Goal: Communication & Community: Share content

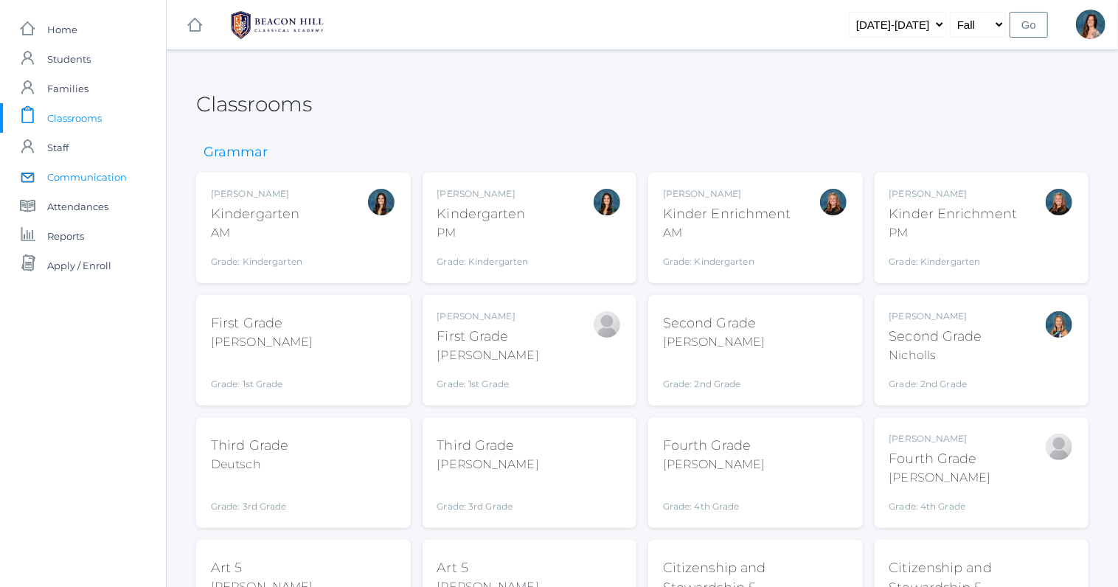
click at [94, 177] on span "Communication" at bounding box center [87, 177] width 80 height 30
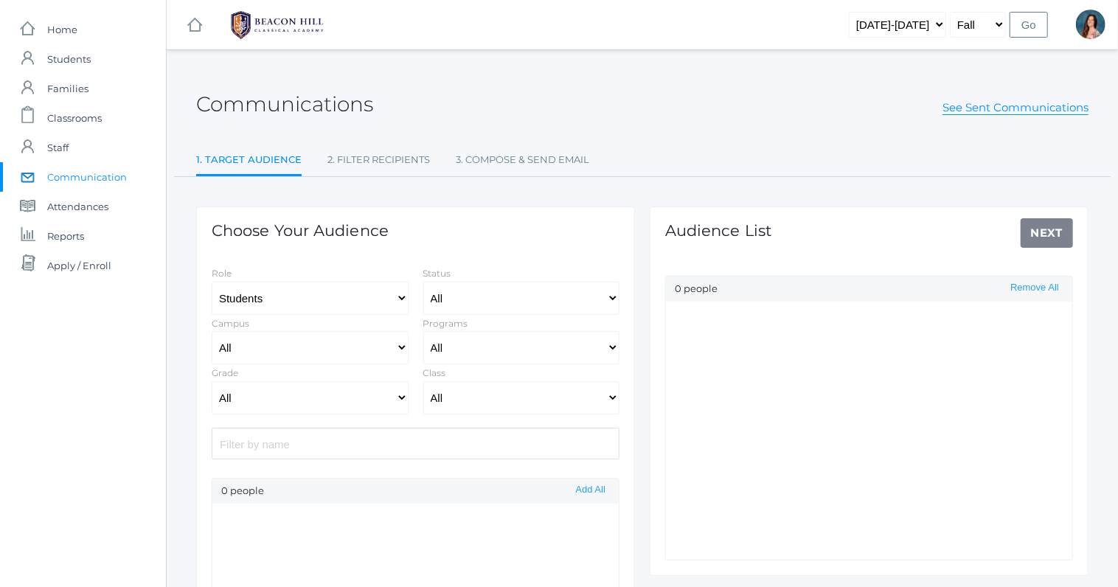
select select "Enrolled"
click at [423, 381] on select "All 01LA - First Grade [PERSON_NAME] 01LA - First Grade [PERSON_NAME] 02LA - Se…" at bounding box center [521, 397] width 197 height 33
select select "1967"
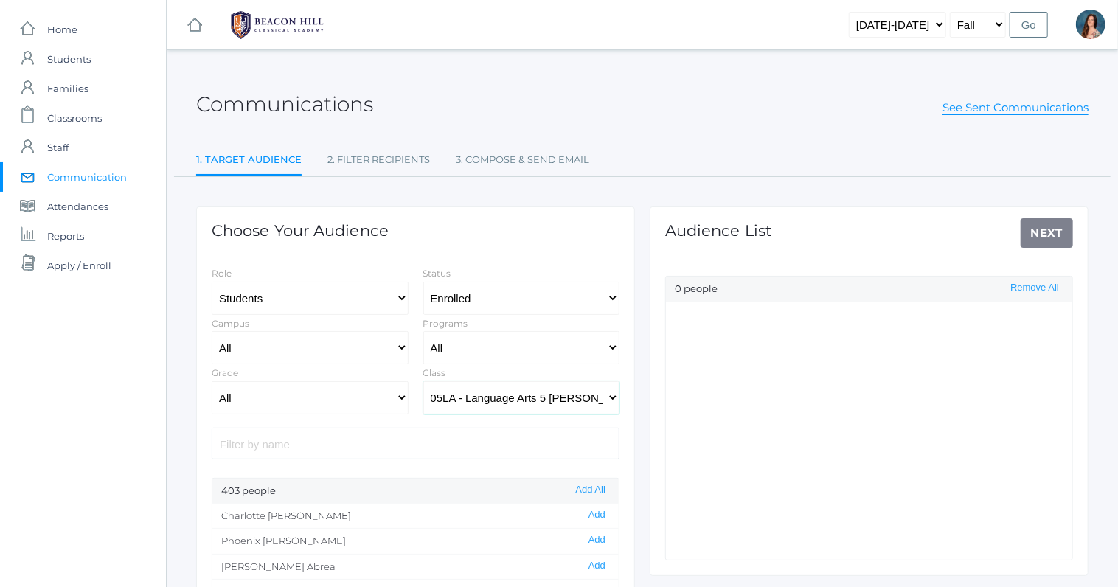
click option "05LA - Language Arts 5 [PERSON_NAME]" at bounding box center [0, 0] width 0 height 0
click at [592, 488] on button "Add All" at bounding box center [591, 490] width 38 height 13
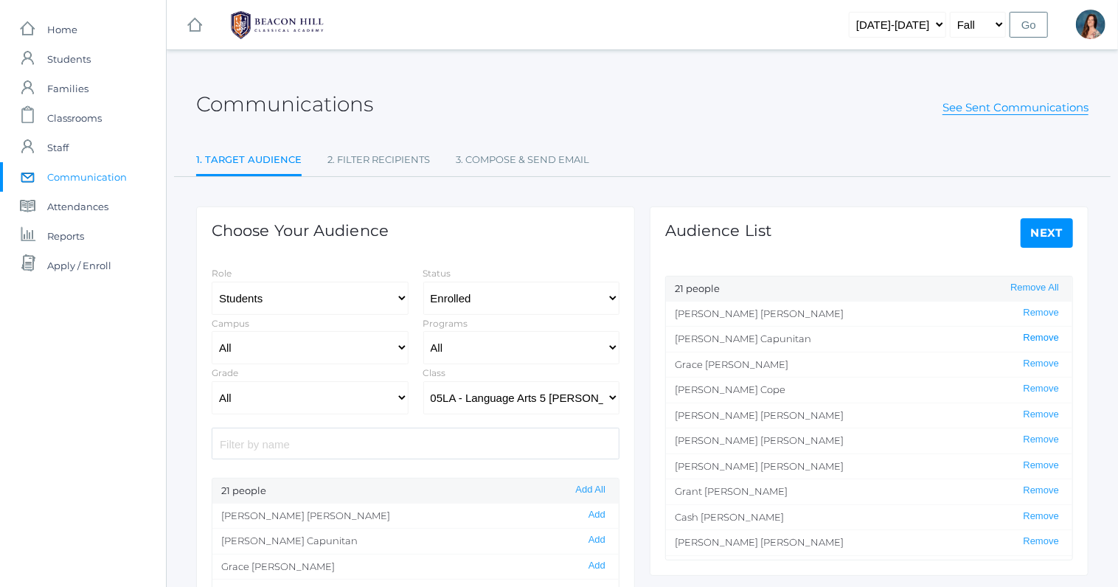
click at [1048, 338] on button "Remove" at bounding box center [1041, 338] width 44 height 13
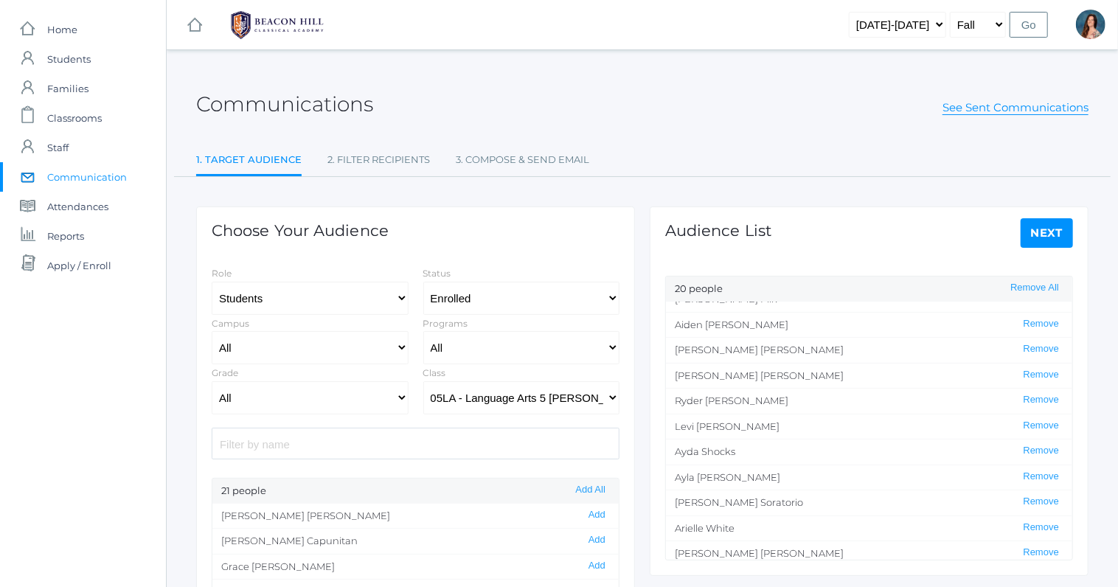
click at [1050, 228] on link "Next" at bounding box center [1047, 233] width 53 height 30
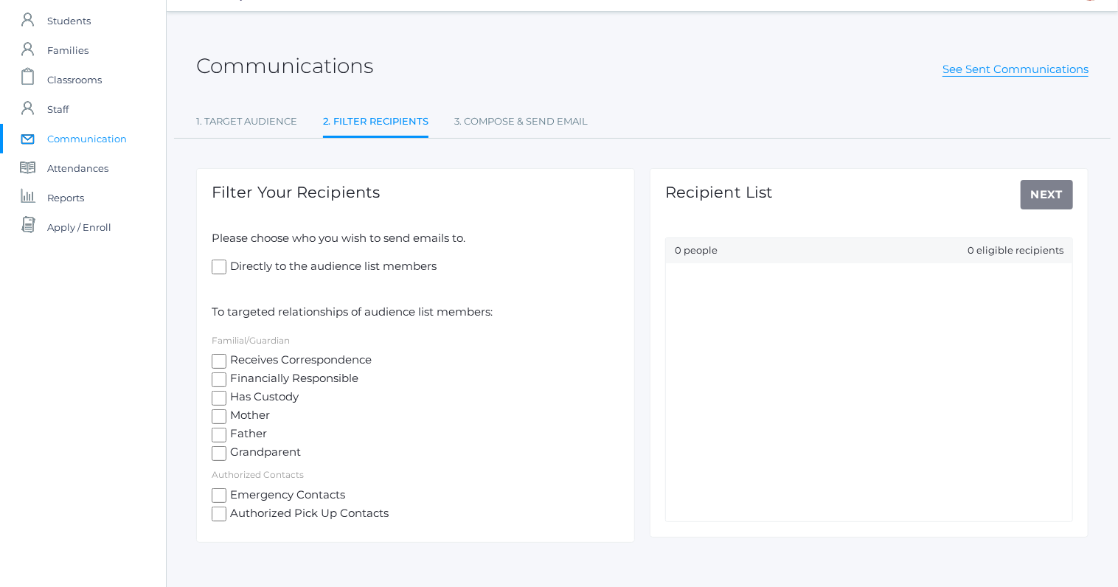
scroll to position [49, 0]
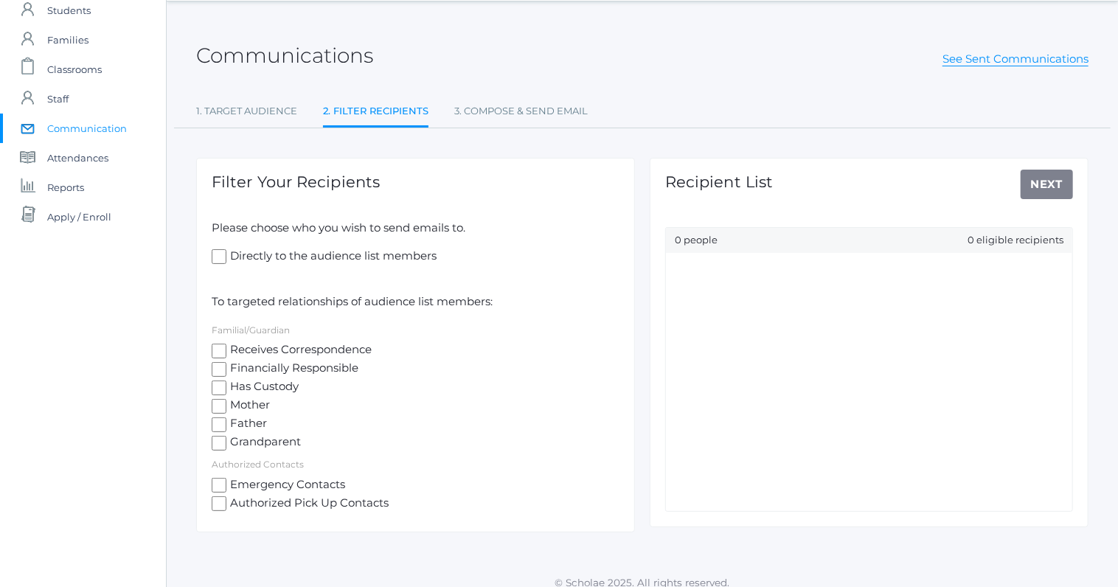
click at [218, 350] on input "Receives Correspondence" at bounding box center [219, 351] width 15 height 15
checkbox input "true"
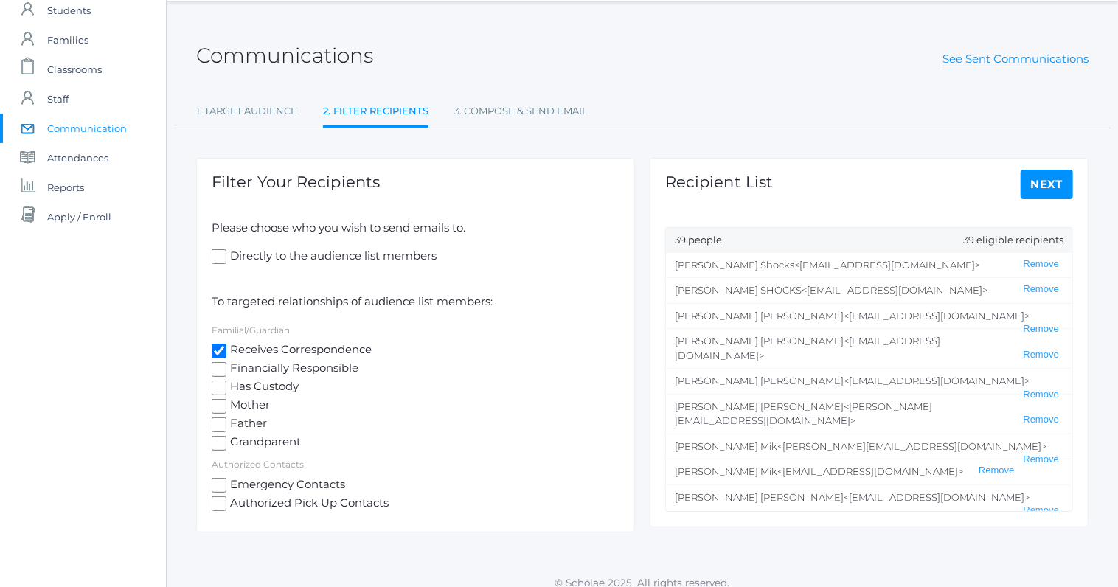
click at [1041, 180] on link "Next" at bounding box center [1047, 185] width 53 height 30
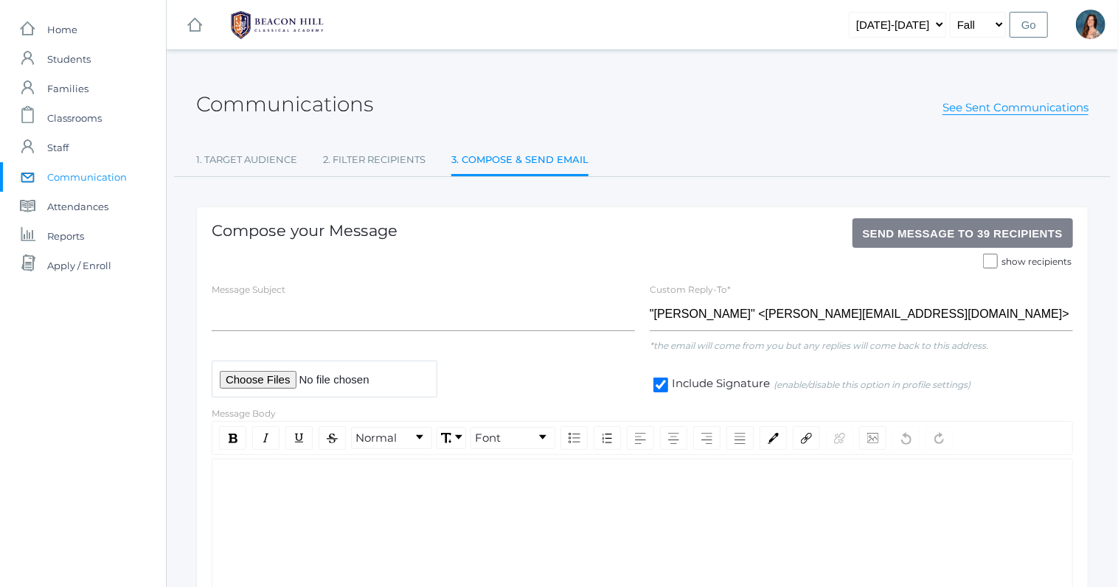
scroll to position [49, 0]
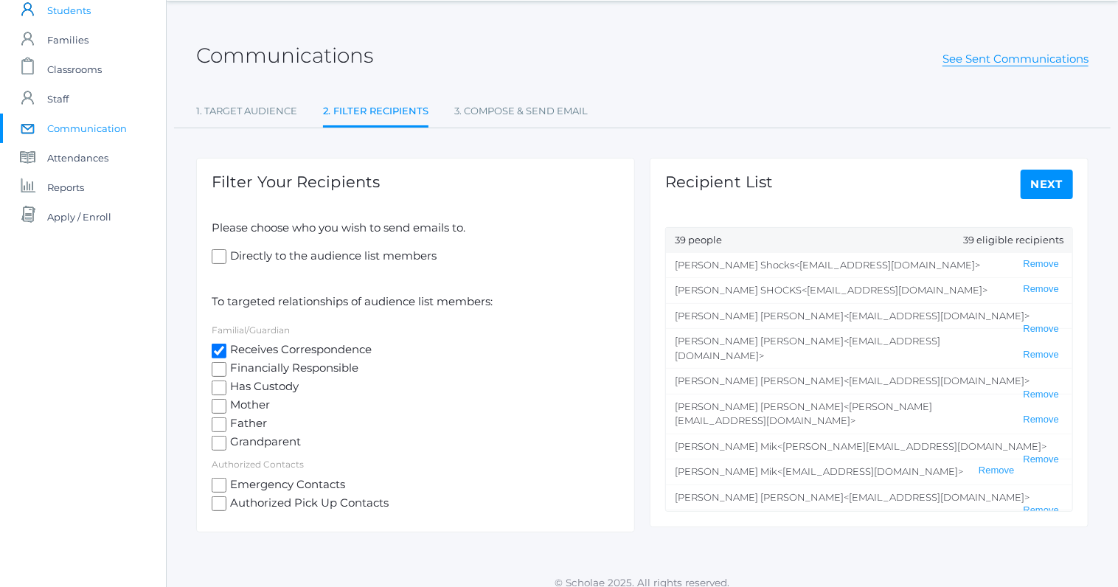
select select "Enrolled"
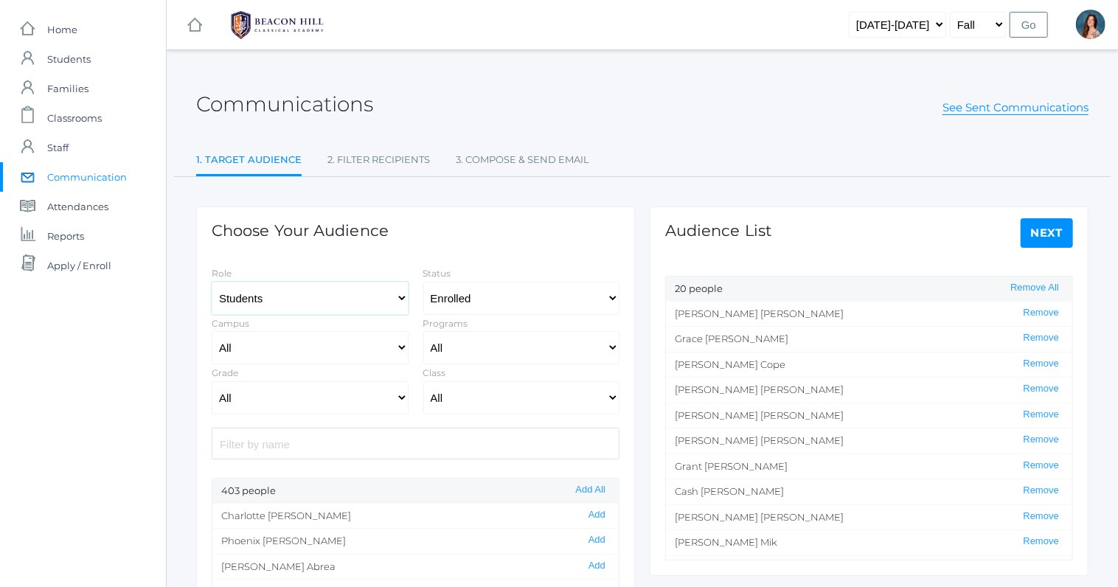
select select "1"
click option "Staff" at bounding box center [0, 0] width 0 height 0
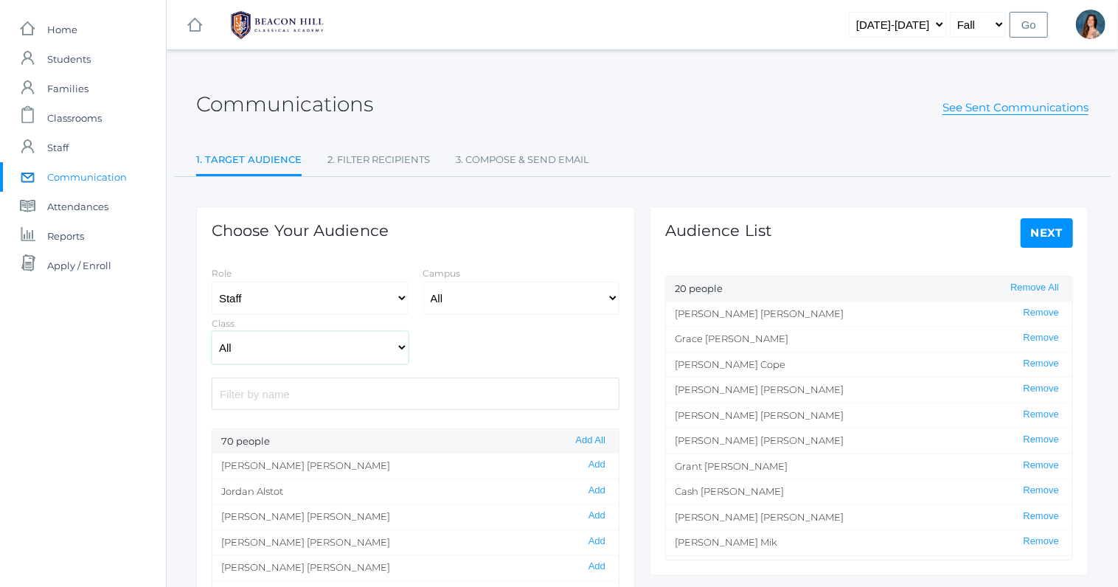
click at [212, 331] on select "All 01LA - First Grade [PERSON_NAME] 01LA - First Grade [PERSON_NAME] 02LA - Se…" at bounding box center [310, 347] width 197 height 33
select select "lower"
click option "[GEOGRAPHIC_DATA]" at bounding box center [0, 0] width 0 height 0
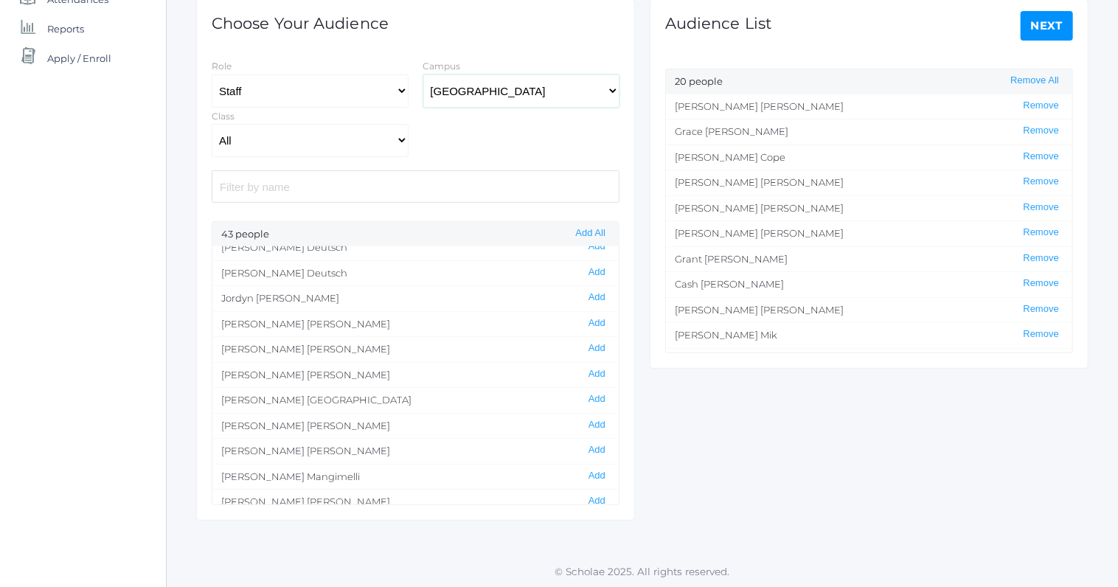
scroll to position [364, 0]
click at [597, 269] on button "Add" at bounding box center [597, 275] width 26 height 13
click at [1045, 26] on link "Next" at bounding box center [1047, 26] width 53 height 30
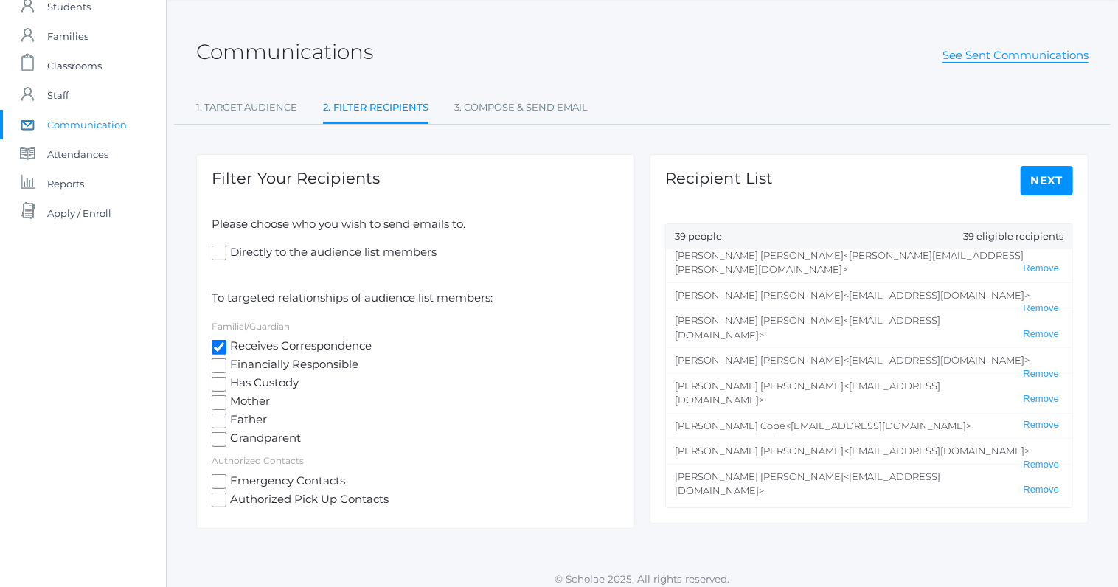
scroll to position [60, 0]
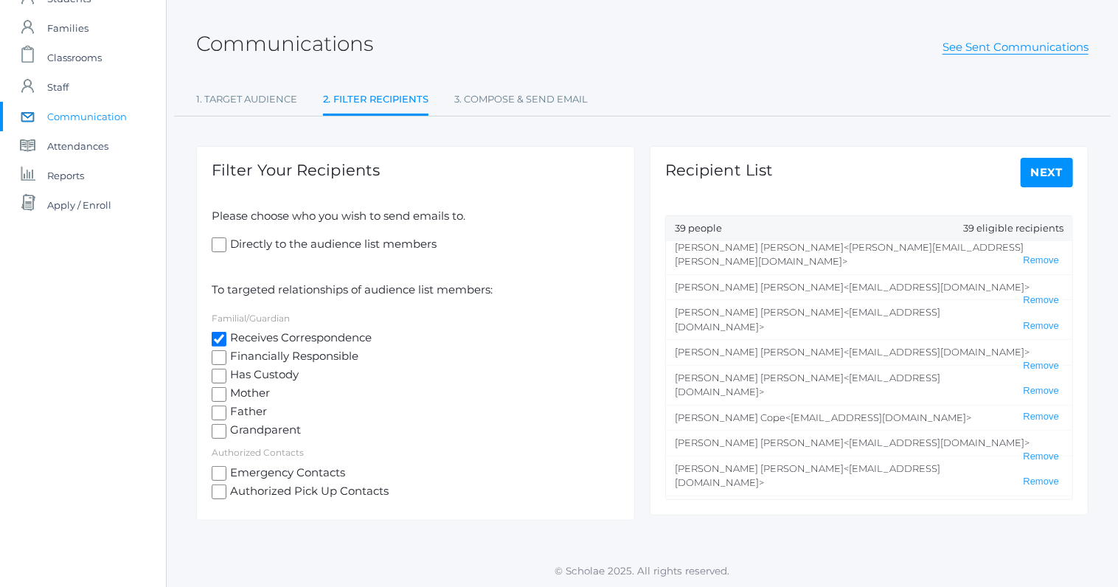
click at [1038, 176] on link "Next" at bounding box center [1047, 173] width 53 height 30
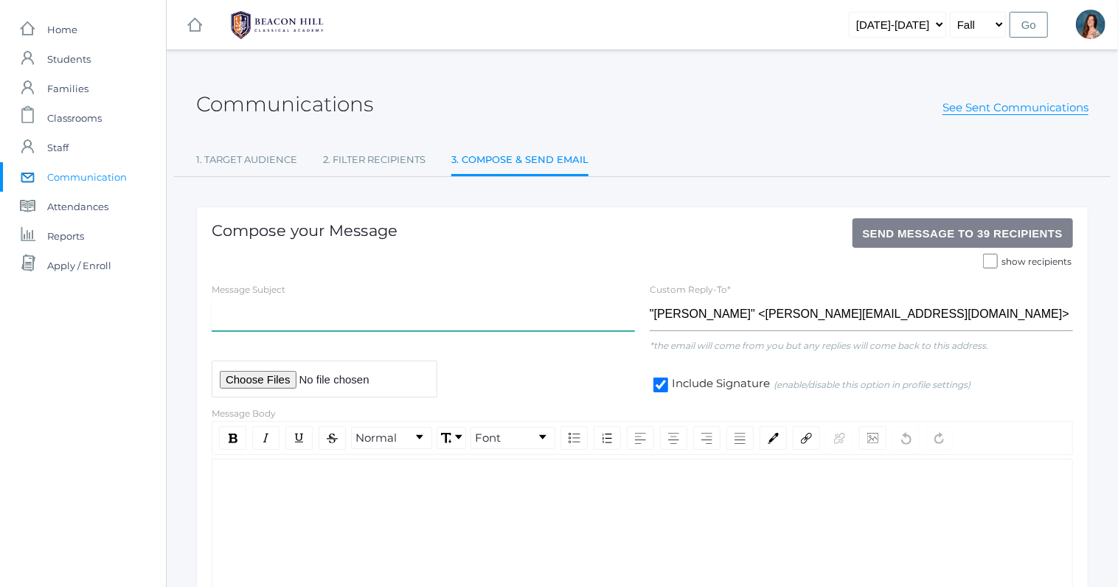
click at [232, 316] on input "text" at bounding box center [423, 314] width 423 height 33
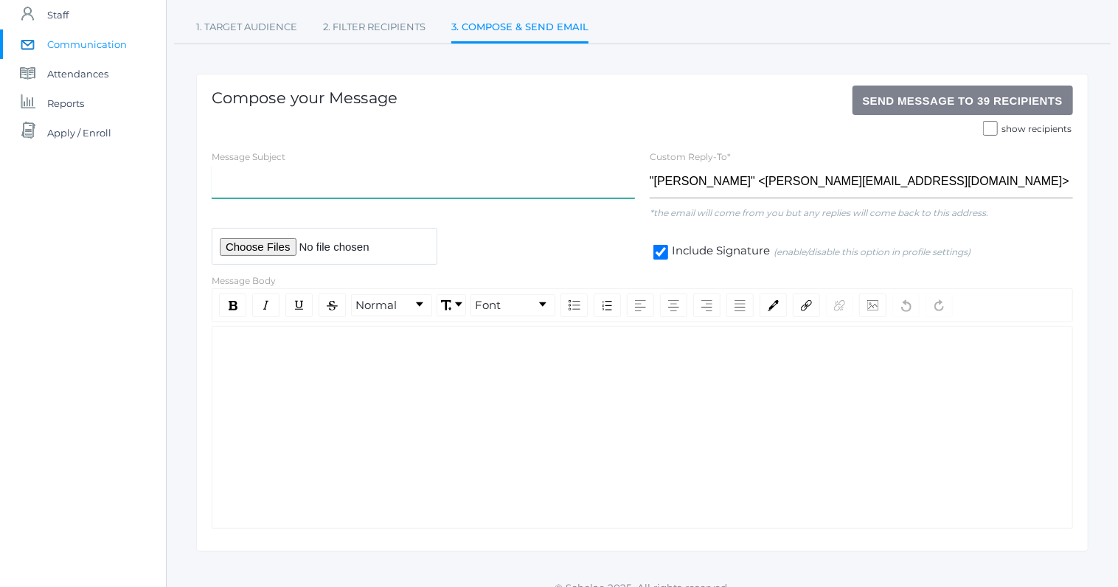
scroll to position [148, 0]
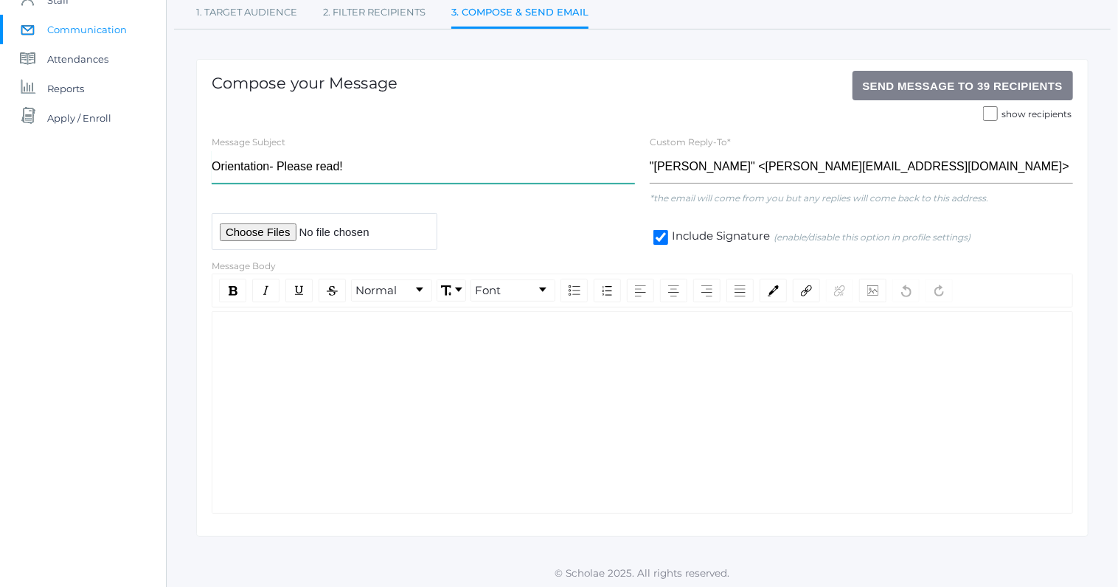
type input "Orientation- Please read!"
click at [229, 333] on div "rdw-editor" at bounding box center [642, 335] width 837 height 17
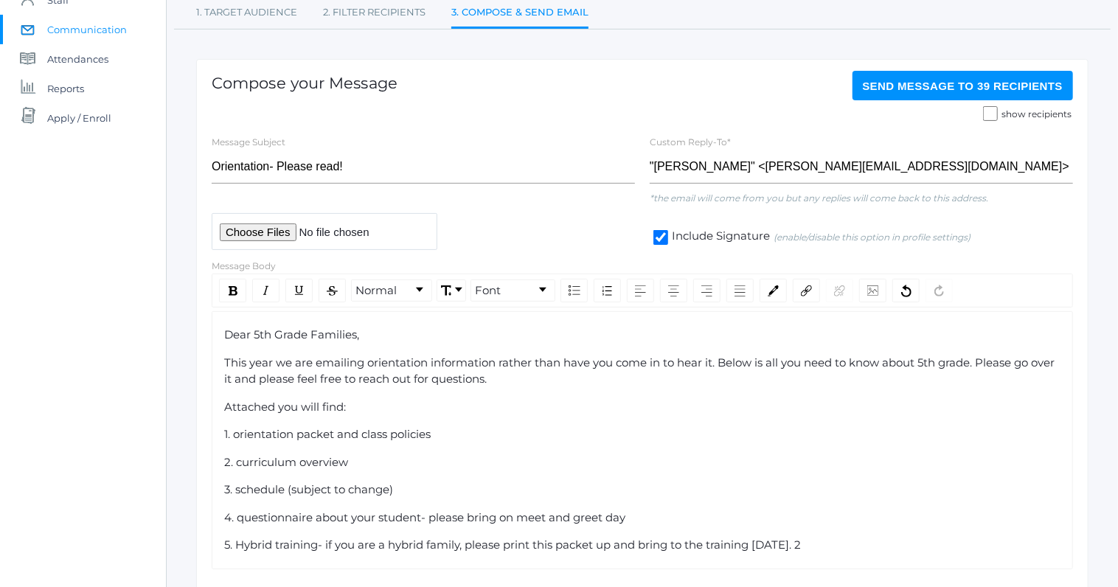
click at [246, 405] on span "Attached you will find:" at bounding box center [285, 407] width 122 height 14
click at [317, 437] on span "1. orientation packet and class policies" at bounding box center [327, 434] width 207 height 14
click at [260, 409] on span "Attatched you will find:" at bounding box center [287, 407] width 126 height 14
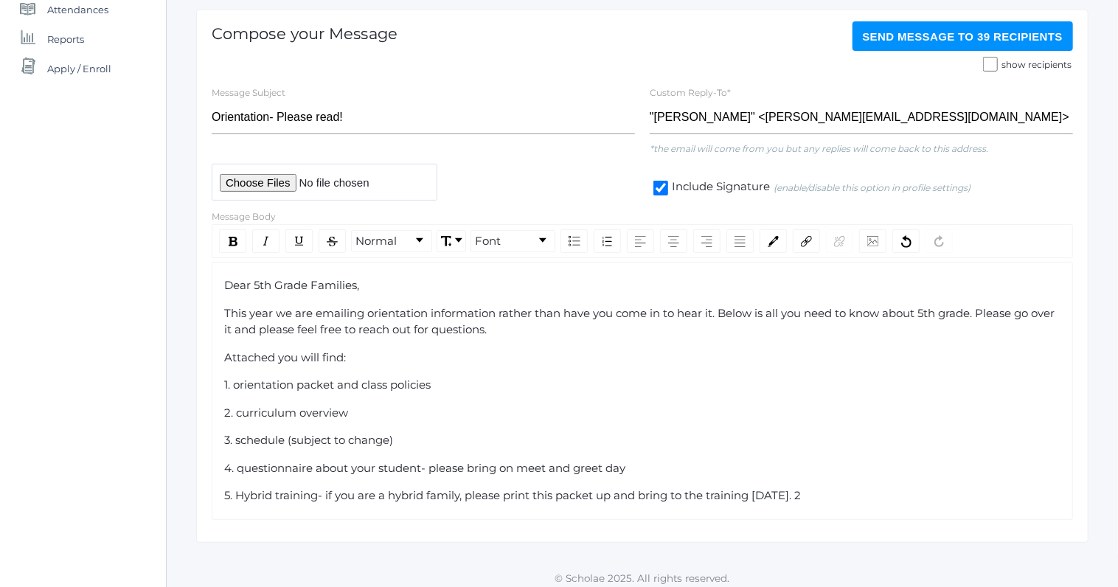
scroll to position [201, 0]
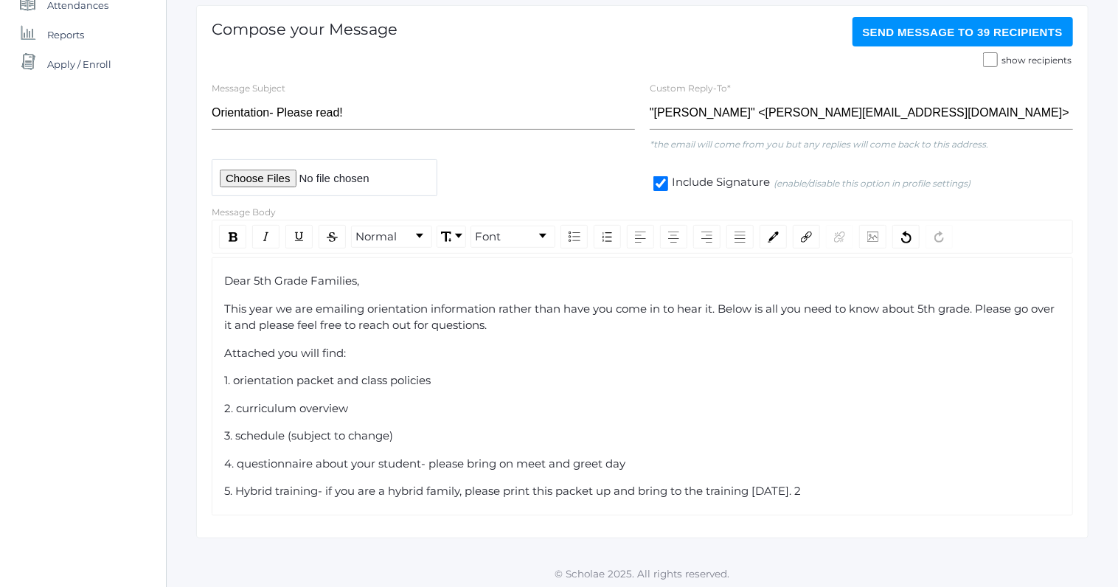
click at [810, 485] on div "5. Hybrid training- if you are a hybrid family, please print this packet up and…" at bounding box center [642, 491] width 837 height 17
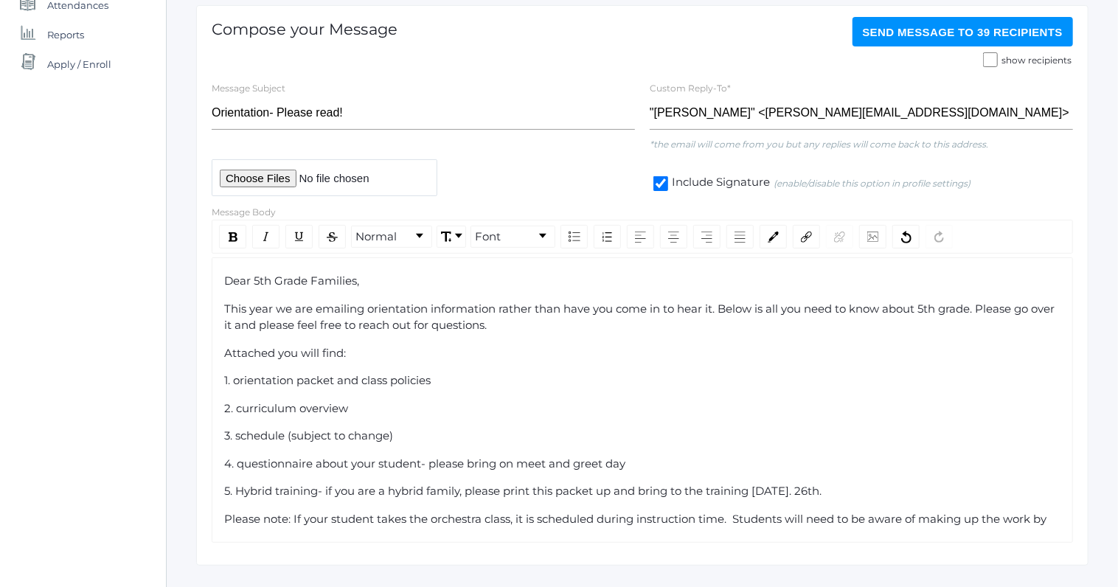
click at [968, 518] on span "Please note: If your student takes the orchestra class, it is scheduled during …" at bounding box center [635, 519] width 823 height 14
click at [845, 518] on span "Please note: If your student takes the orchestra class, it is scheduled during …" at bounding box center [589, 519] width 730 height 14
click at [1017, 511] on div "Please note: If your student takes the orchestra class, it is scheduled during …" at bounding box center [642, 519] width 837 height 17
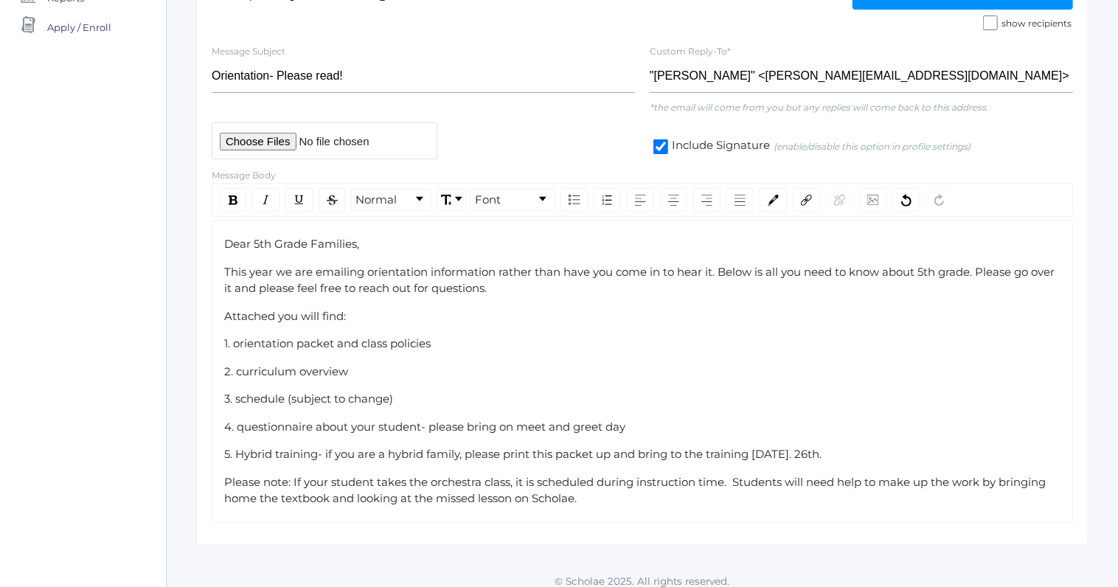
scroll to position [246, 0]
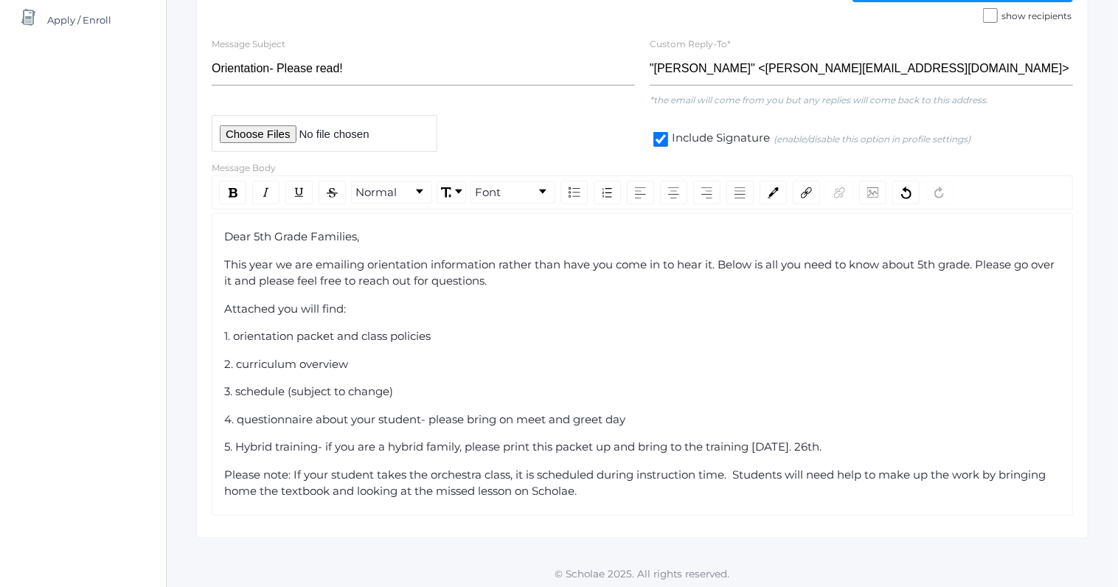
click at [238, 136] on input "file" at bounding box center [325, 133] width 226 height 36
click at [243, 136] on input "file" at bounding box center [325, 133] width 226 height 36
type input "C:\fakepath\Hybrid Training Packet.pdf"
